Goal: Find specific page/section

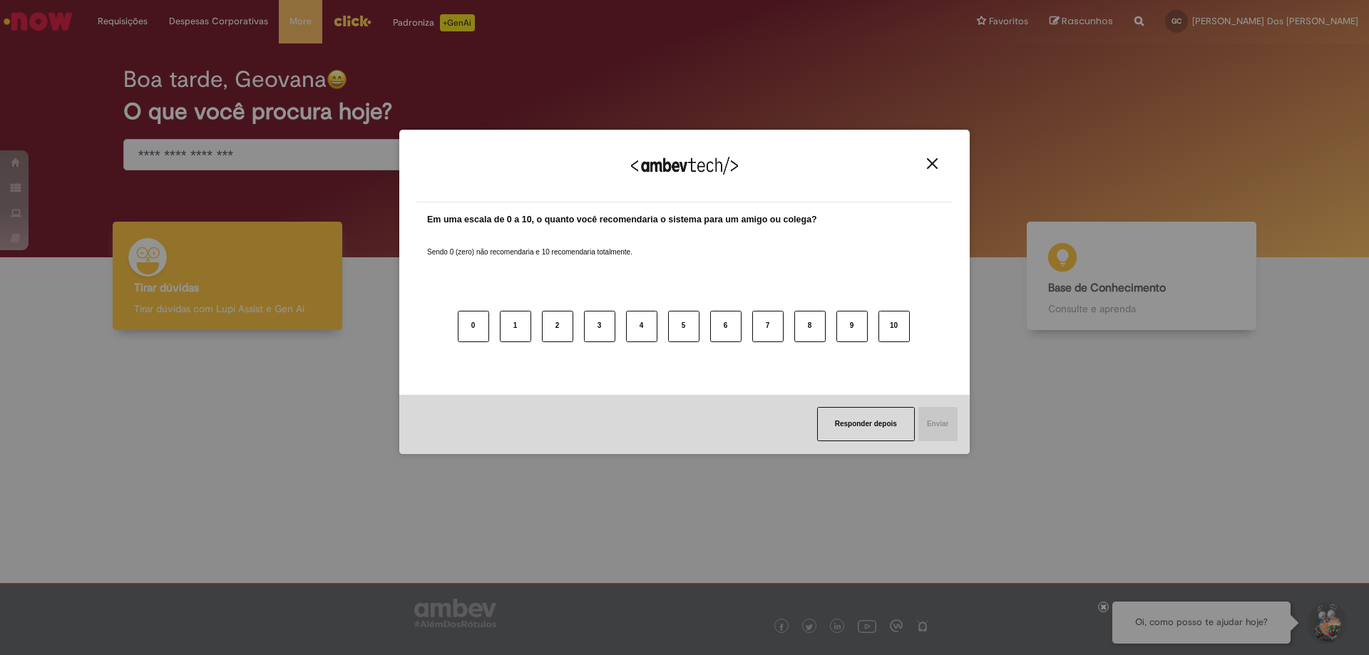
click at [935, 160] on img "Close" at bounding box center [932, 163] width 11 height 11
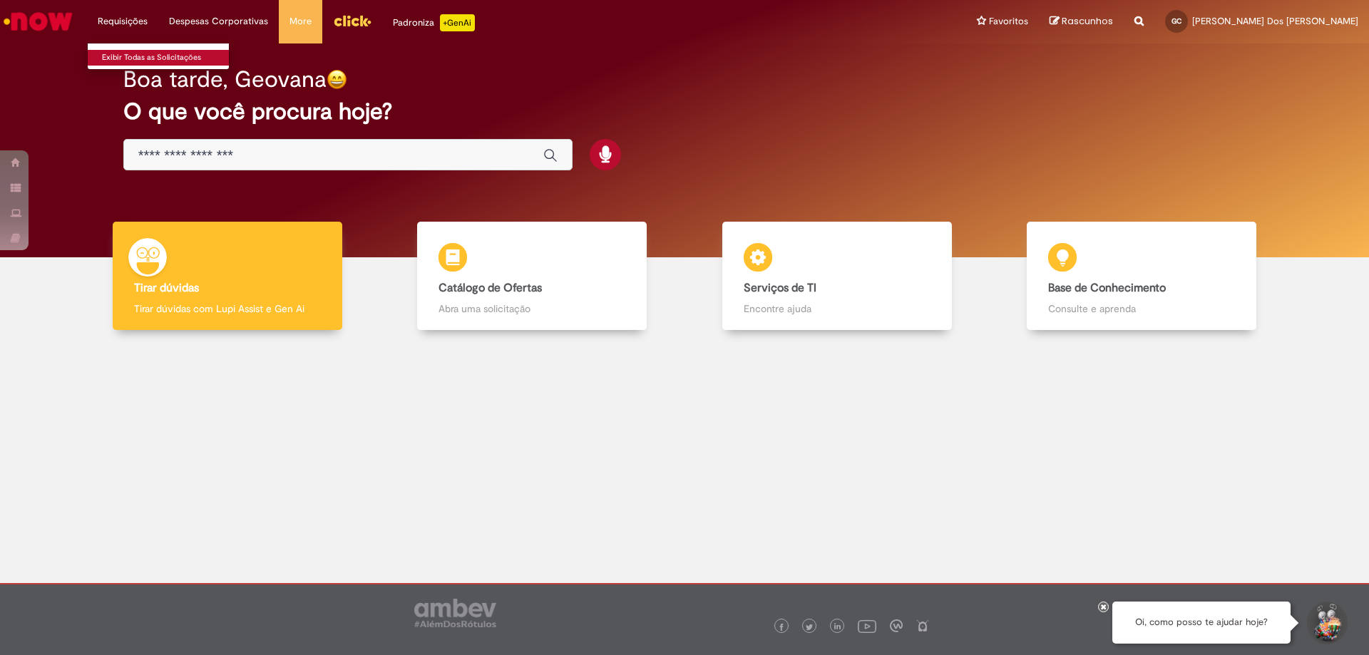
click at [125, 57] on link "Exibir Todas as Solicitações" at bounding box center [166, 58] width 157 height 16
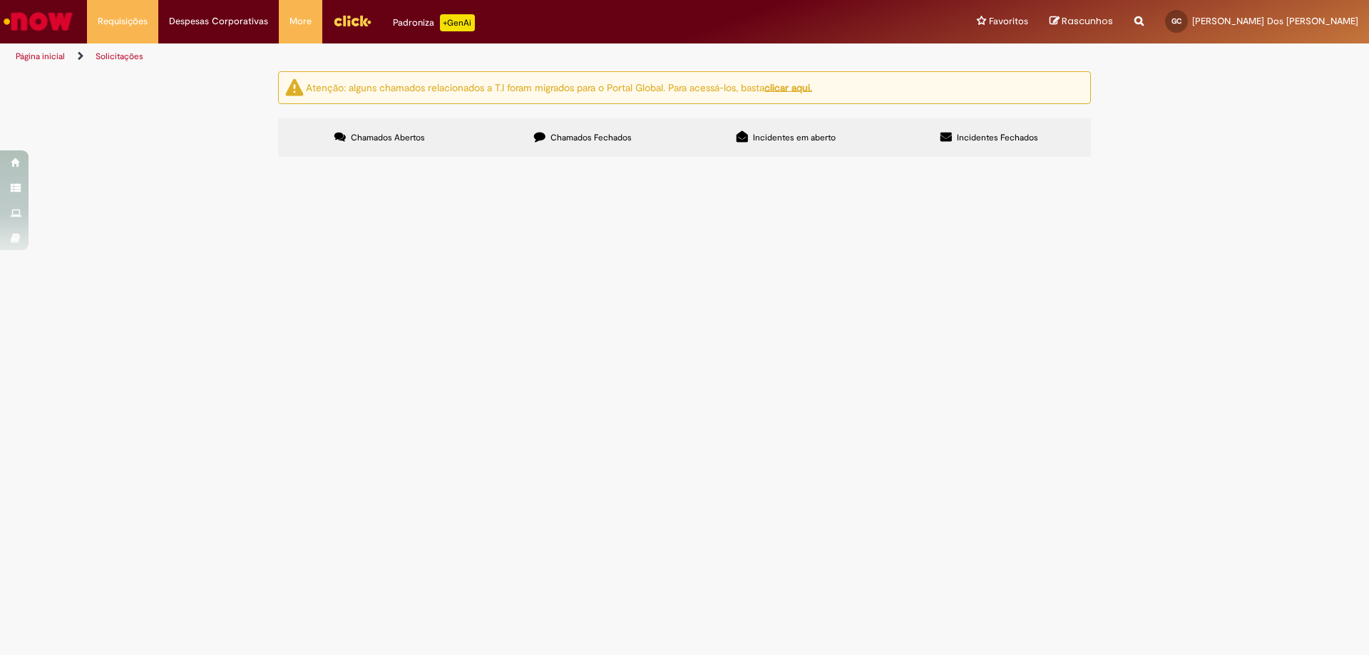
click at [27, 12] on img "Ir para a Homepage" at bounding box center [37, 21] width 73 height 29
